Goal: Task Accomplishment & Management: Use online tool/utility

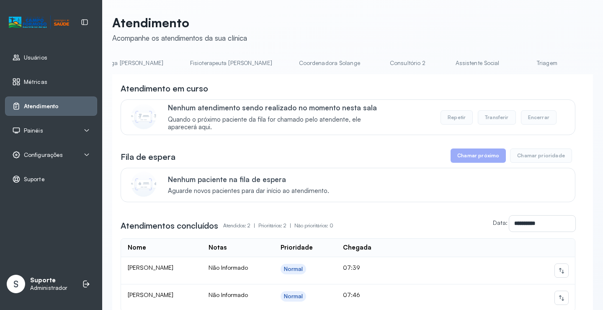
scroll to position [0, 491]
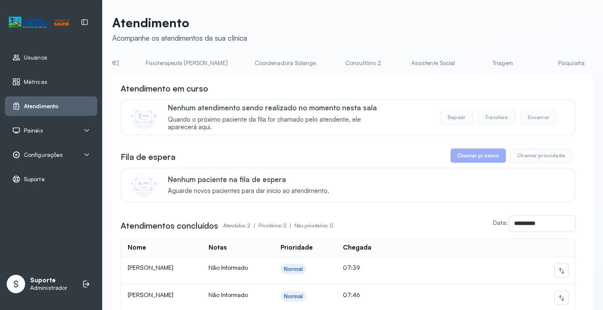
click at [473, 62] on link "Triagem" at bounding box center [502, 63] width 59 height 14
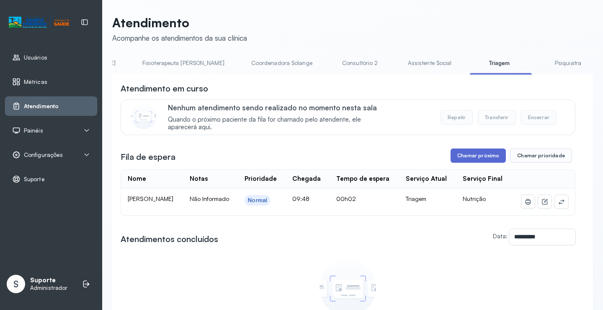
click at [475, 157] on button "Chamar próximo" at bounding box center [478, 155] width 55 height 14
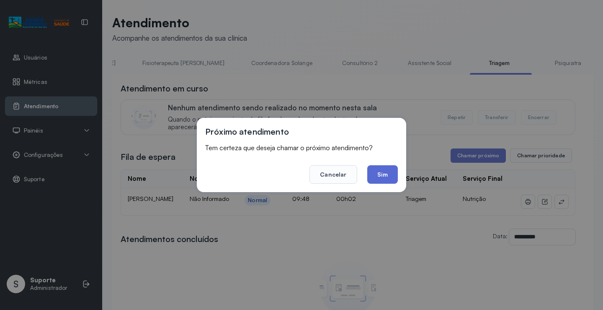
click at [381, 170] on button "Sim" at bounding box center [382, 174] width 31 height 18
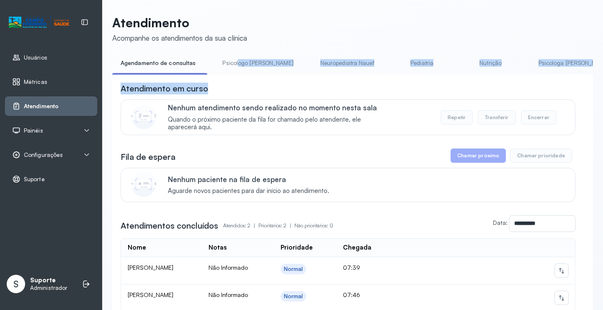
drag, startPoint x: 234, startPoint y: 74, endPoint x: 261, endPoint y: 80, distance: 28.2
click at [273, 87] on div "**********" at bounding box center [352, 210] width 481 height 309
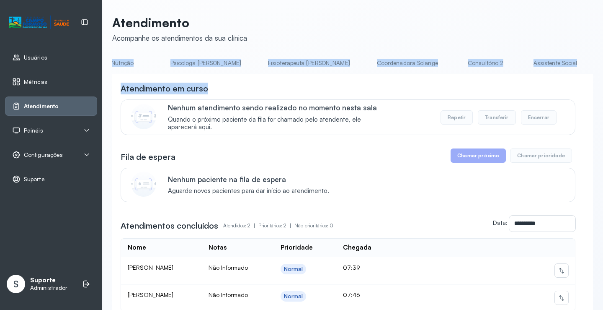
scroll to position [0, 408]
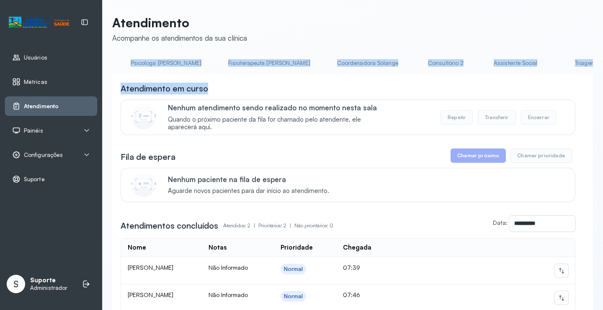
click at [556, 67] on link "Triagem" at bounding box center [585, 63] width 59 height 14
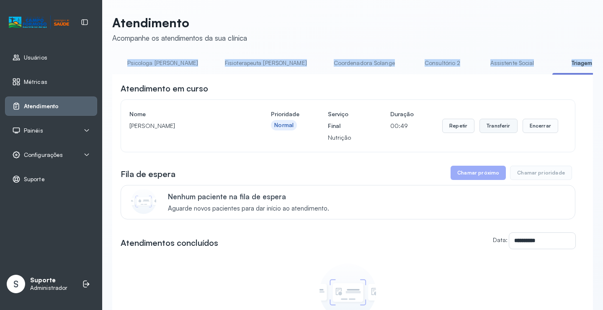
click at [490, 128] on button "Transferir" at bounding box center [499, 126] width 38 height 14
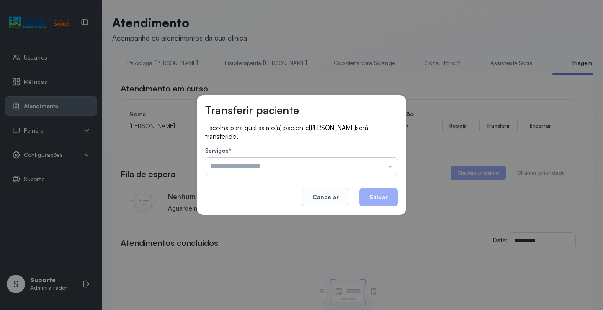
click at [389, 166] on input "text" at bounding box center [301, 166] width 193 height 17
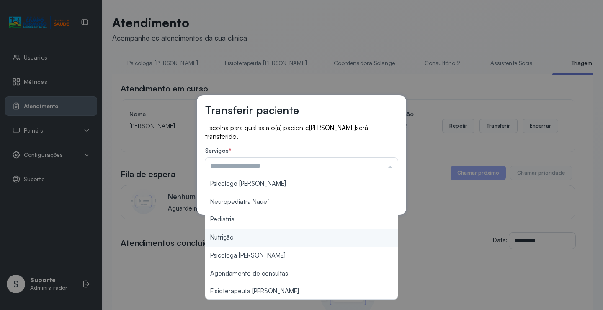
type input "********"
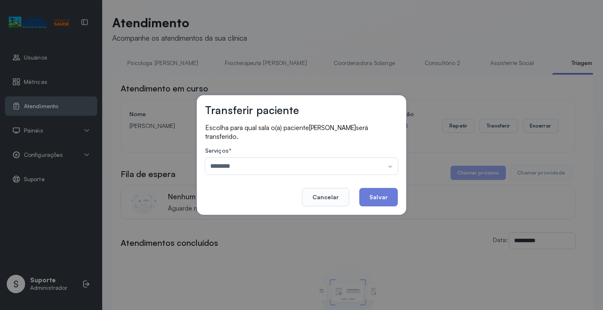
click at [221, 238] on div "Transferir paciente Escolha para qual sala o(a) paciente Jose Henrique Soares S…" at bounding box center [301, 155] width 603 height 310
click at [382, 195] on button "Salvar" at bounding box center [378, 197] width 39 height 18
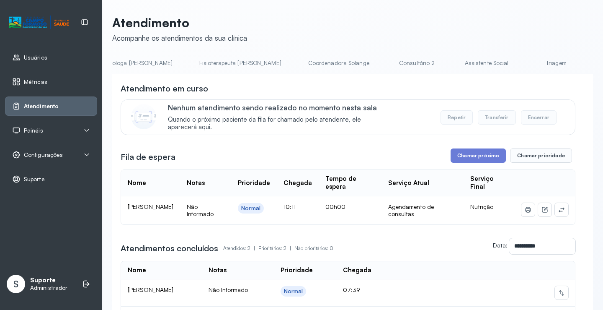
scroll to position [0, 452]
click at [512, 62] on link "Triagem" at bounding box center [541, 63] width 59 height 14
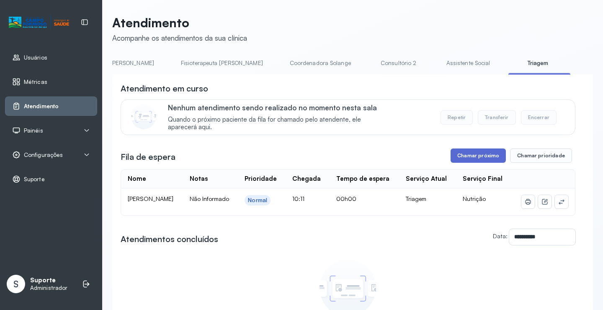
click at [480, 158] on button "Chamar próximo" at bounding box center [478, 155] width 55 height 14
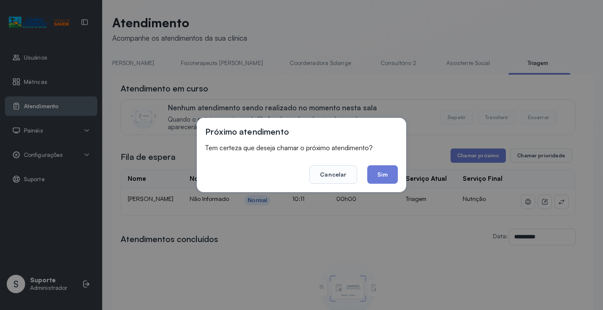
click at [389, 179] on button "Sim" at bounding box center [382, 174] width 31 height 18
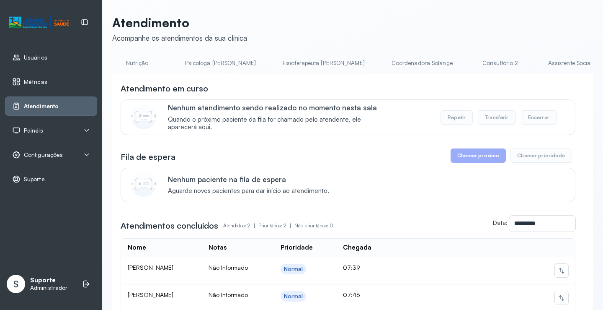
scroll to position [0, 380]
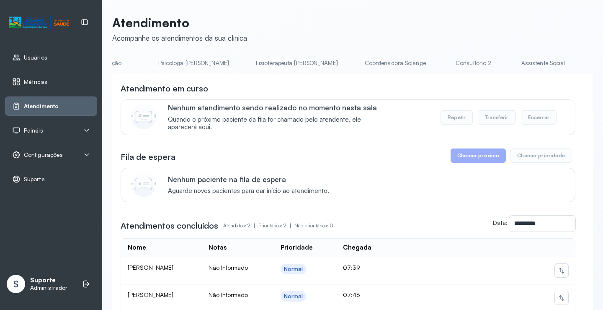
drag, startPoint x: 525, startPoint y: 52, endPoint x: 522, endPoint y: 61, distance: 9.7
click at [523, 57] on div "**********" at bounding box center [352, 190] width 481 height 350
click at [584, 62] on link "Triagem" at bounding box center [613, 63] width 59 height 14
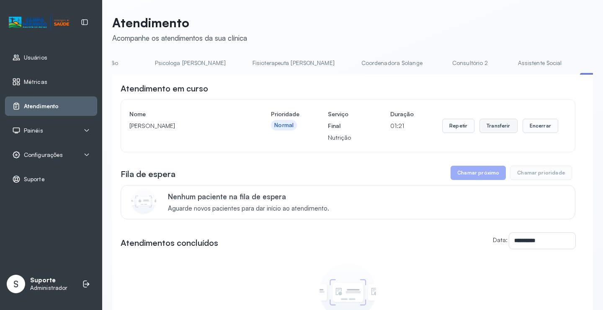
click at [502, 131] on button "Transferir" at bounding box center [499, 126] width 38 height 14
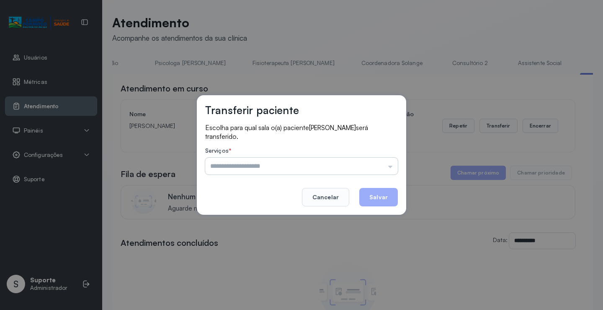
click at [390, 167] on input "text" at bounding box center [301, 166] width 193 height 17
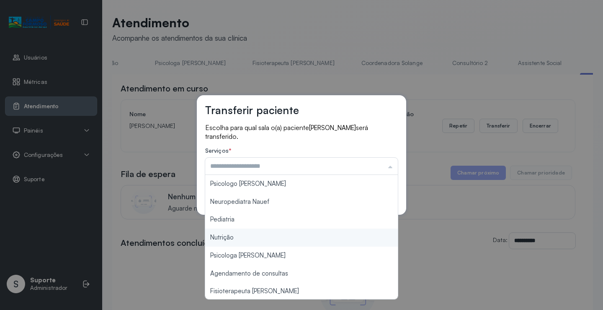
type input "********"
click at [241, 237] on div "Transferir paciente Escolha para qual sala o(a) paciente Noahn Almeida de Carva…" at bounding box center [301, 155] width 603 height 310
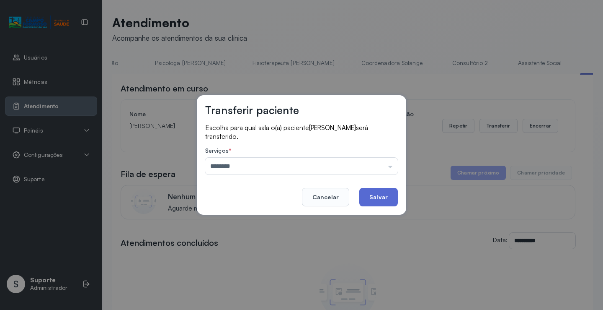
click at [387, 194] on button "Salvar" at bounding box center [378, 197] width 39 height 18
